Goal: Check status: Check status

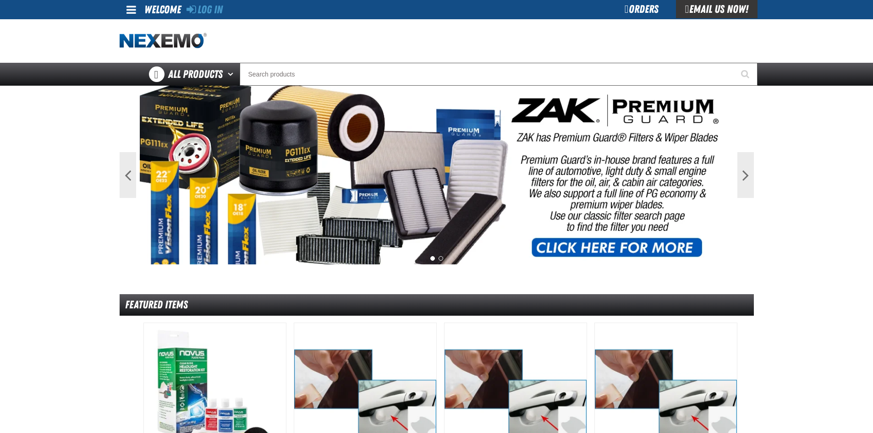
click at [636, 10] on div "Orders" at bounding box center [641, 9] width 69 height 18
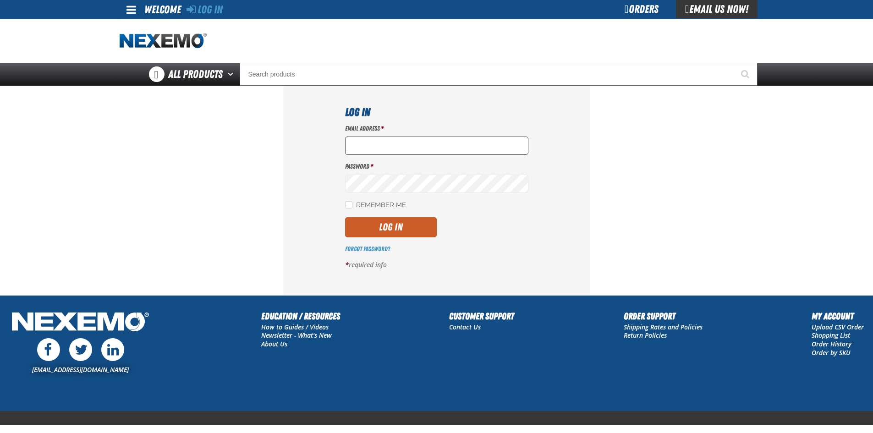
click at [360, 142] on input "Email Address *" at bounding box center [436, 146] width 183 height 18
click at [363, 144] on input "Email Address *" at bounding box center [436, 146] width 183 height 18
click at [363, 145] on input "Email Address *" at bounding box center [436, 146] width 183 height 18
click at [357, 146] on input "Email Address *" at bounding box center [436, 146] width 183 height 18
click at [353, 144] on input "Email Address *" at bounding box center [436, 146] width 183 height 18
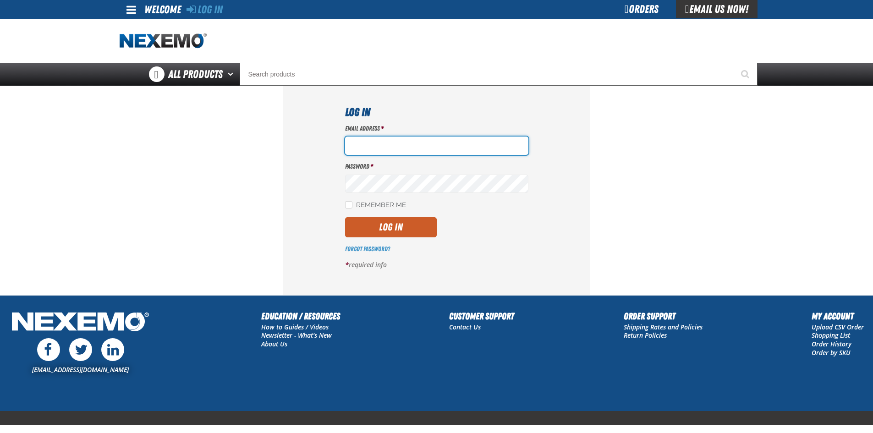
click at [357, 144] on input "Email Address *" at bounding box center [436, 146] width 183 height 18
paste input "Akiehl@vtaig.com"
type input "Akiehl@vtaig.com"
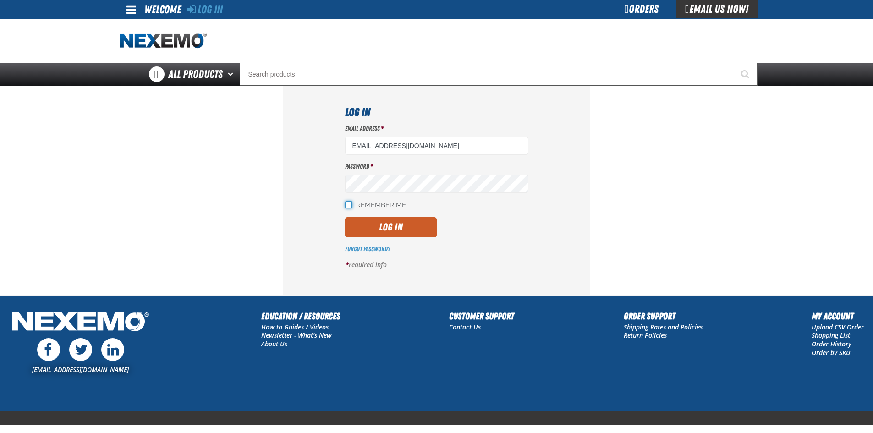
click at [349, 208] on input "Remember Me" at bounding box center [348, 204] width 7 height 7
checkbox input "true"
click at [396, 225] on button "Log In" at bounding box center [391, 227] width 92 height 20
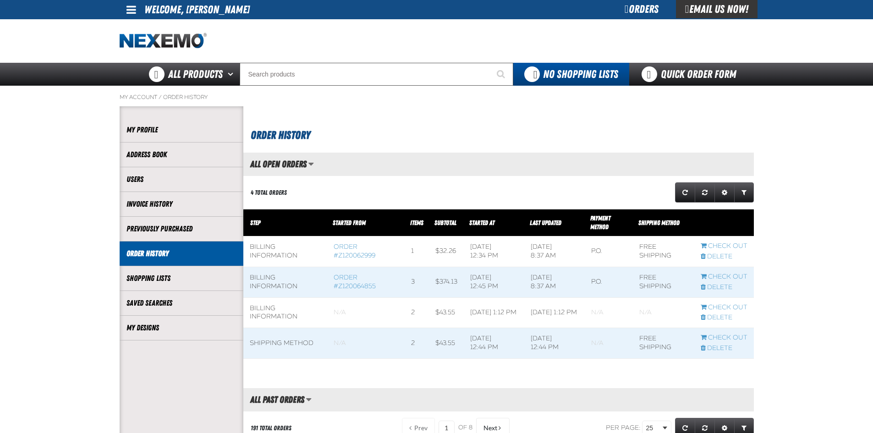
scroll to position [0, 0]
